Goal: Information Seeking & Learning: Learn about a topic

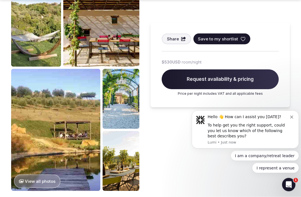
scroll to position [498, 0]
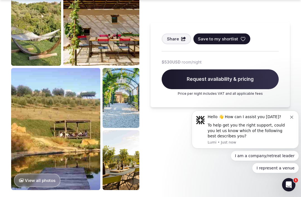
click at [294, 119] on button "Dismiss notification" at bounding box center [293, 116] width 4 height 4
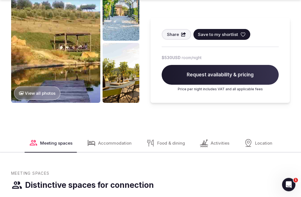
click at [39, 96] on button "View all photos" at bounding box center [37, 94] width 47 height 14
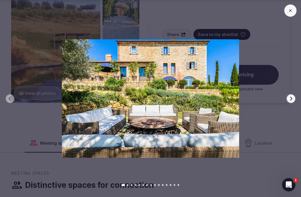
click at [292, 101] on icon "button" at bounding box center [291, 99] width 4 height 4
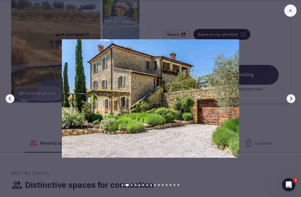
click at [293, 101] on icon "button" at bounding box center [291, 99] width 4 height 4
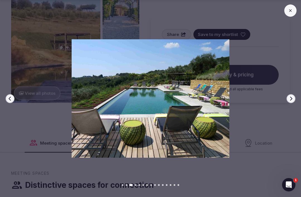
click at [289, 101] on icon "button" at bounding box center [291, 99] width 4 height 4
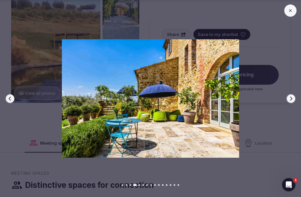
click at [289, 103] on button "Next slide" at bounding box center [291, 98] width 9 height 9
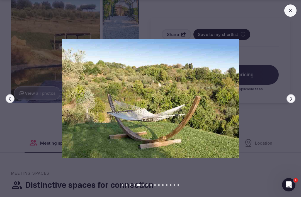
click at [292, 100] on icon "button" at bounding box center [292, 99] width 2 height 4
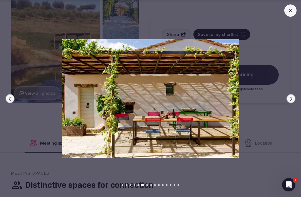
click at [289, 103] on button "Next slide" at bounding box center [291, 98] width 9 height 9
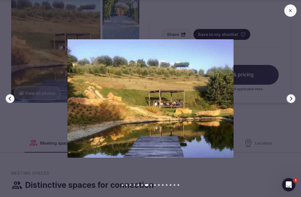
click at [292, 101] on icon "button" at bounding box center [291, 99] width 4 height 4
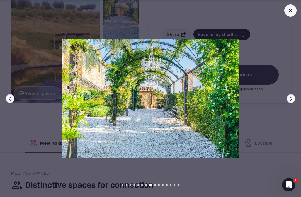
click at [291, 101] on icon "button" at bounding box center [291, 99] width 4 height 4
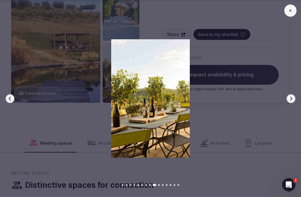
click at [296, 103] on button "Next slide" at bounding box center [291, 98] width 9 height 9
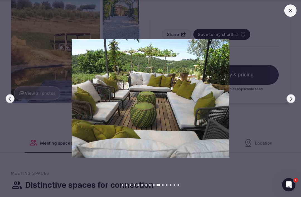
click at [296, 103] on div at bounding box center [149, 98] width 306 height 118
click at [291, 100] on icon "button" at bounding box center [292, 99] width 2 height 4
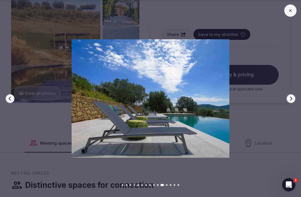
click at [293, 101] on icon "button" at bounding box center [291, 99] width 4 height 4
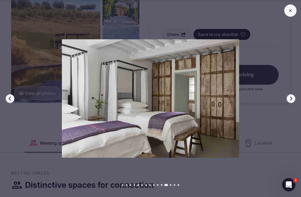
click at [291, 101] on icon "button" at bounding box center [291, 99] width 4 height 4
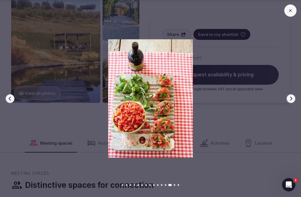
click at [292, 101] on icon "button" at bounding box center [291, 99] width 4 height 4
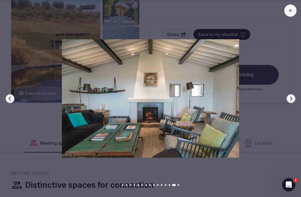
click at [292, 103] on button "Next slide" at bounding box center [291, 98] width 9 height 9
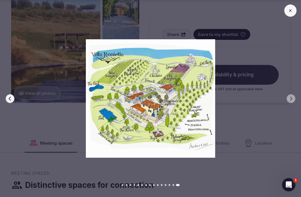
click at [290, 102] on div at bounding box center [149, 98] width 306 height 118
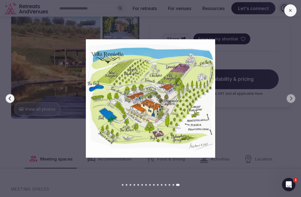
click at [289, 9] on icon at bounding box center [291, 10] width 4 height 4
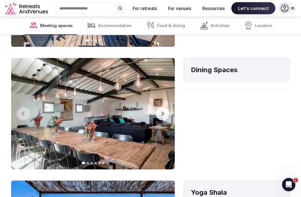
scroll to position [972, 0]
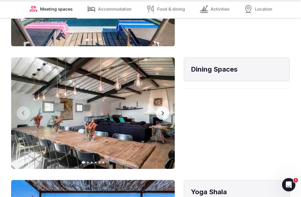
click at [245, 73] on h4 "Dining Spaces" at bounding box center [237, 69] width 92 height 9
click at [238, 73] on h4 "Dining Spaces" at bounding box center [237, 69] width 92 height 9
click at [250, 74] on h4 "Dining Spaces" at bounding box center [237, 69] width 92 height 9
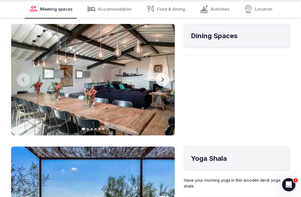
scroll to position [1006, 0]
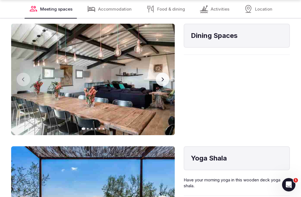
click at [164, 86] on button "Next slide" at bounding box center [162, 79] width 13 height 13
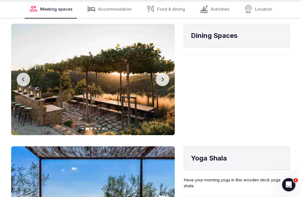
click at [164, 82] on icon "button" at bounding box center [162, 79] width 4 height 4
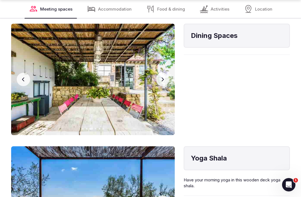
click at [161, 82] on icon "button" at bounding box center [162, 79] width 4 height 4
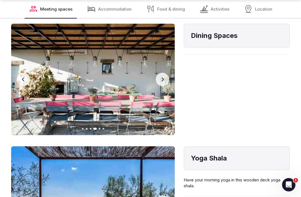
click at [167, 84] on button "Next slide" at bounding box center [162, 79] width 13 height 13
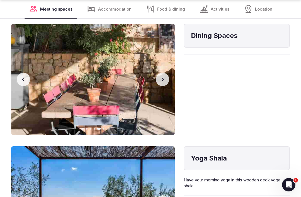
click at [167, 82] on button "Next slide" at bounding box center [162, 79] width 13 height 13
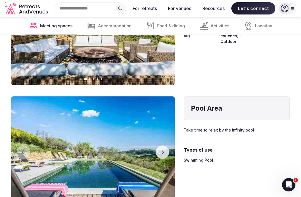
scroll to position [810, 0]
